Goal: Find specific page/section

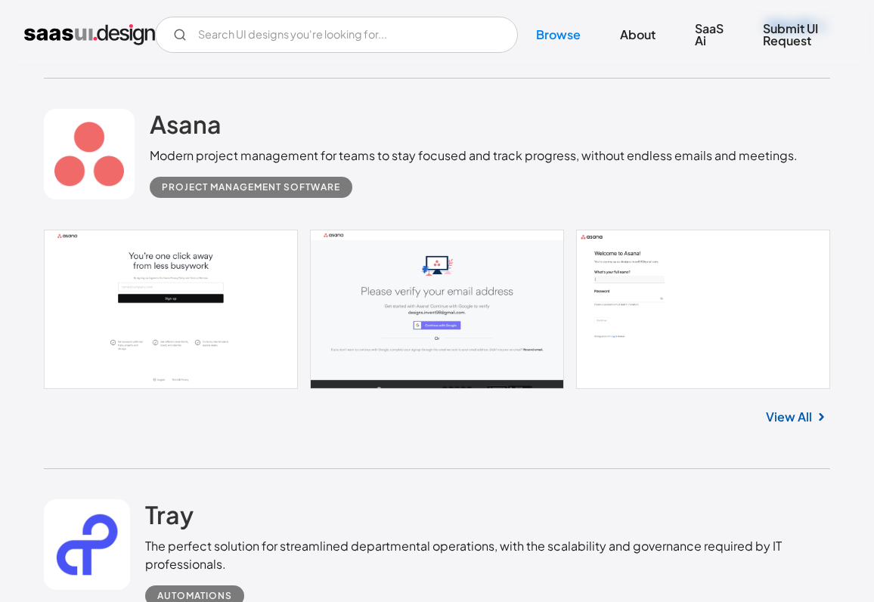
scroll to position [793, 0]
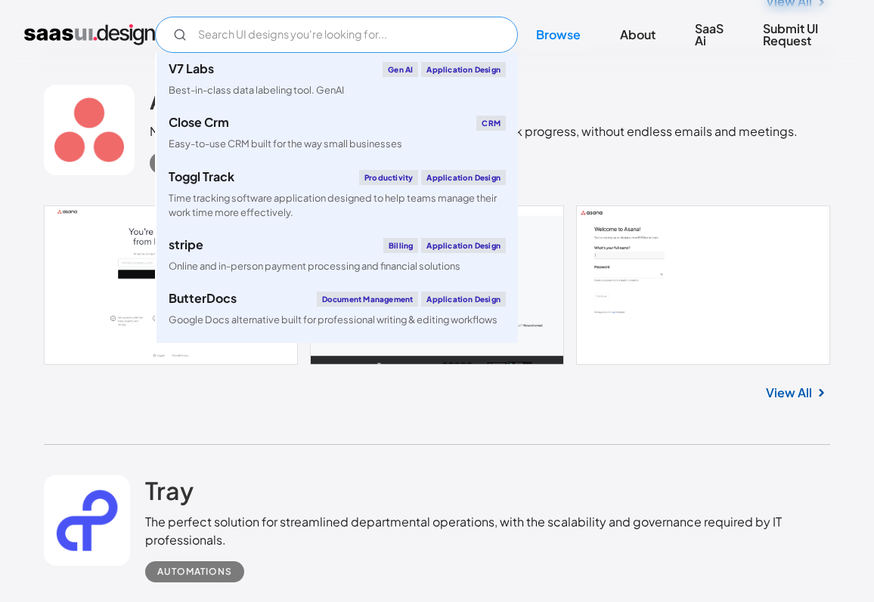
click at [354, 35] on input "Email Form" at bounding box center [336, 35] width 363 height 36
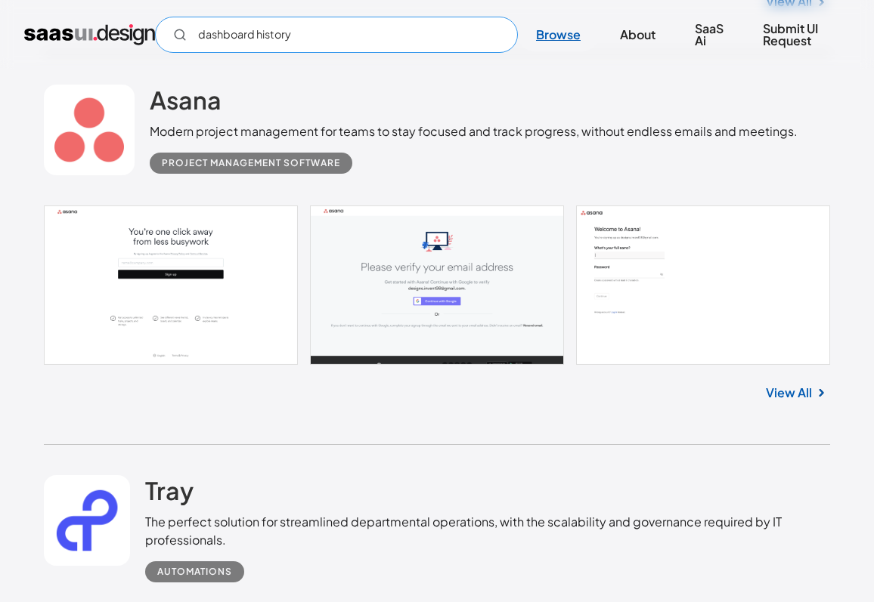
type input "dashboard history"
click at [562, 35] on link "Browse" at bounding box center [558, 34] width 81 height 33
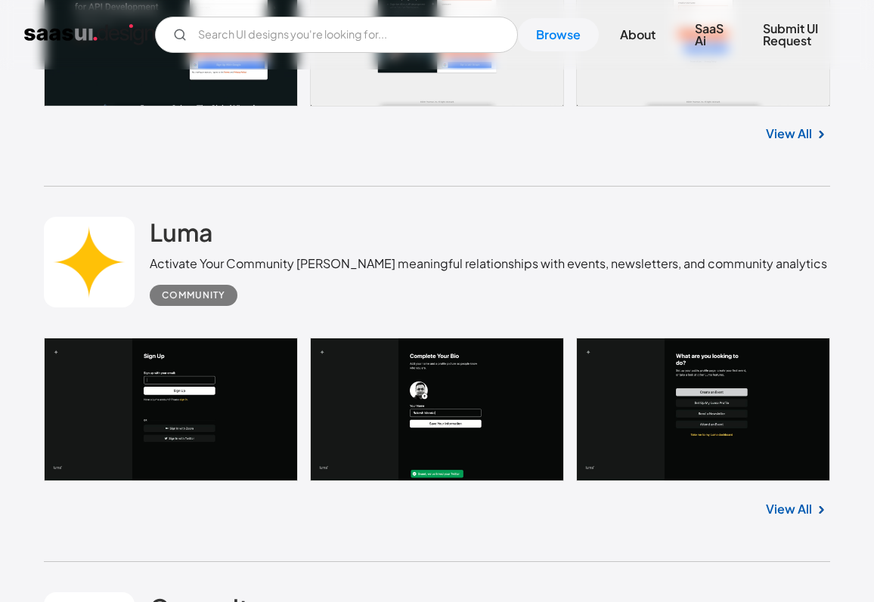
scroll to position [9462, 0]
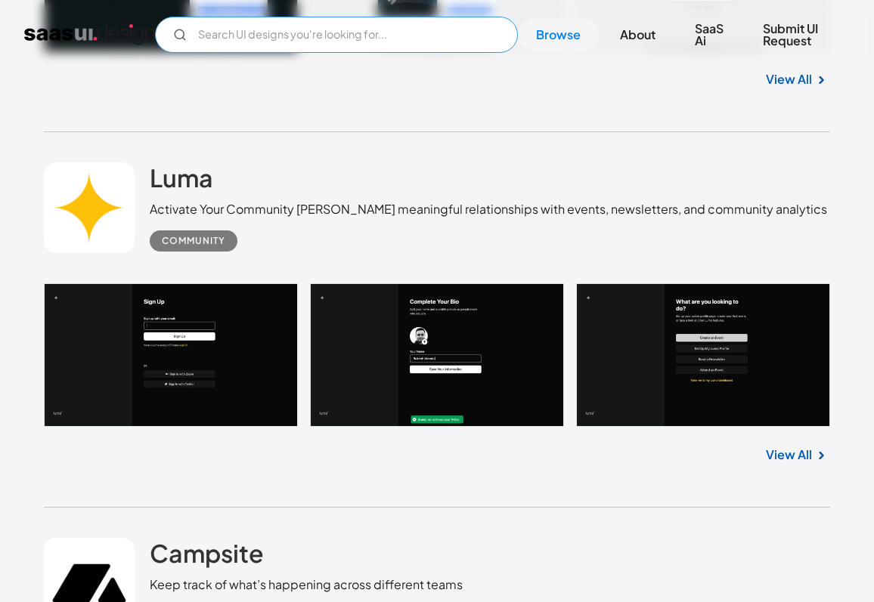
click at [428, 36] on input "Email Form" at bounding box center [336, 35] width 363 height 36
type input "courses"
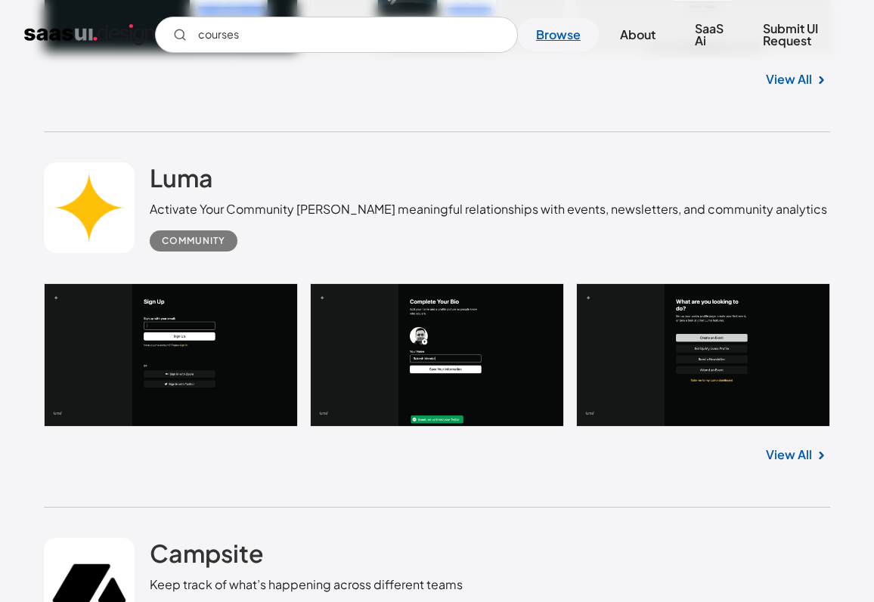
click at [554, 33] on link "Browse" at bounding box center [558, 34] width 81 height 33
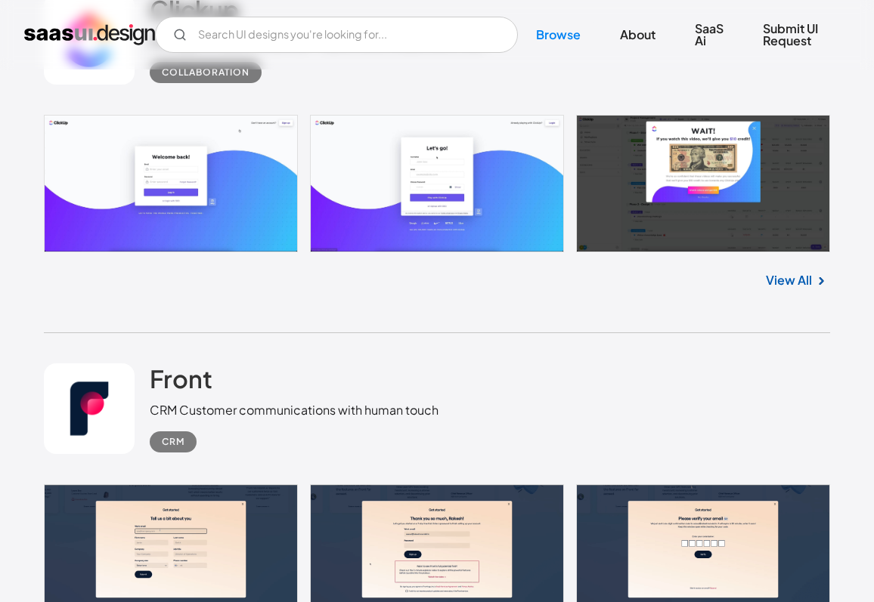
scroll to position [13440, 0]
